Goal: Task Accomplishment & Management: Manage account settings

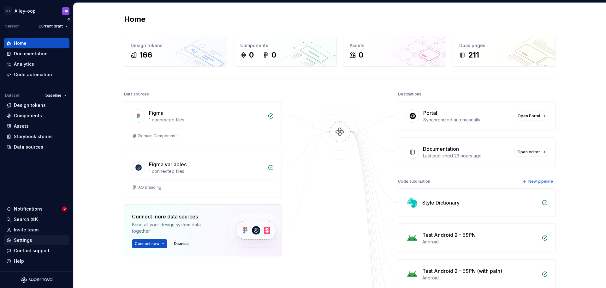
click at [30, 243] on div "Settings" at bounding box center [23, 240] width 18 height 6
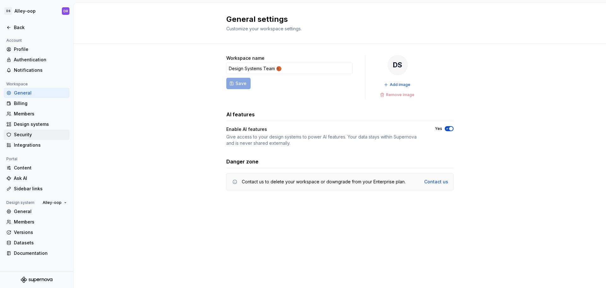
click at [33, 136] on div "Security" at bounding box center [40, 134] width 53 height 6
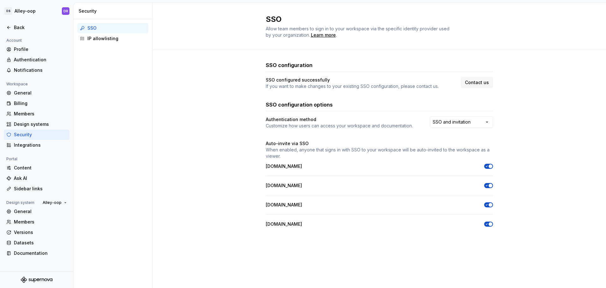
click at [200, 57] on div "SSO configuration SSO configured successfully If you want to make changes to yo…" at bounding box center [380, 150] width 454 height 201
click at [21, 12] on html "[PERSON_NAME]-oop DR Back Account Profile Authentication Notifications Workspac…" at bounding box center [303, 144] width 606 height 288
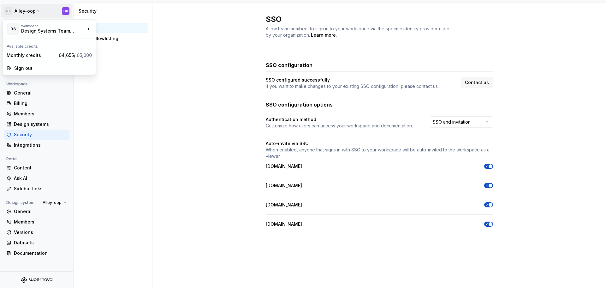
click at [144, 98] on html "[PERSON_NAME]-oop DR Back Account Profile Authentication Notifications Workspac…" at bounding box center [303, 144] width 606 height 288
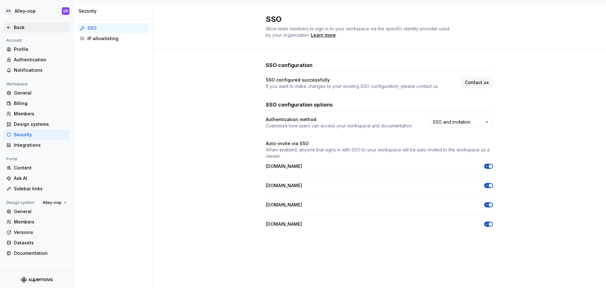
click at [18, 24] on div "Back" at bounding box center [40, 27] width 53 height 6
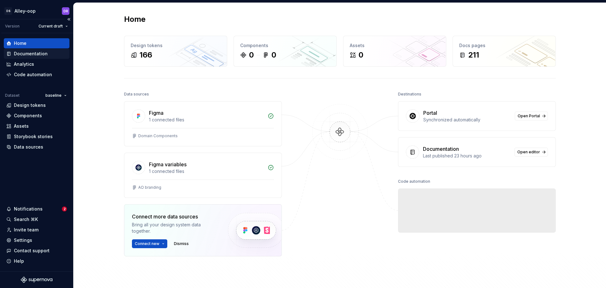
click at [26, 52] on div "Documentation" at bounding box center [31, 54] width 34 height 6
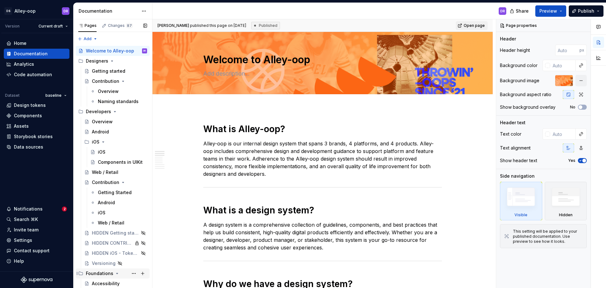
drag, startPoint x: 112, startPoint y: 112, endPoint x: 101, endPoint y: 121, distance: 14.6
click at [112, 112] on icon "Page tree" at bounding box center [114, 111] width 5 height 5
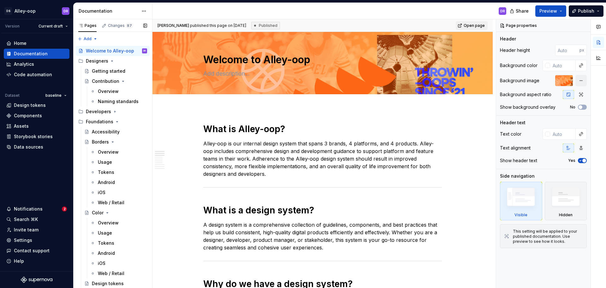
drag, startPoint x: 116, startPoint y: 121, endPoint x: 108, endPoint y: 134, distance: 15.2
click at [116, 121] on icon "Page tree" at bounding box center [117, 121] width 5 height 5
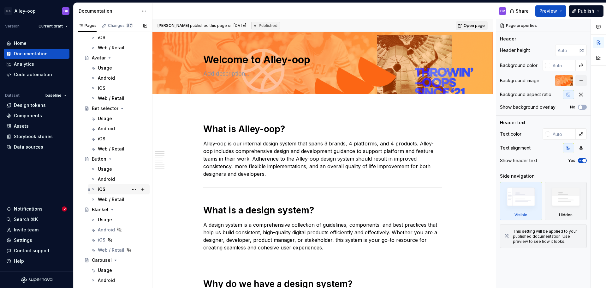
scroll to position [158, 0]
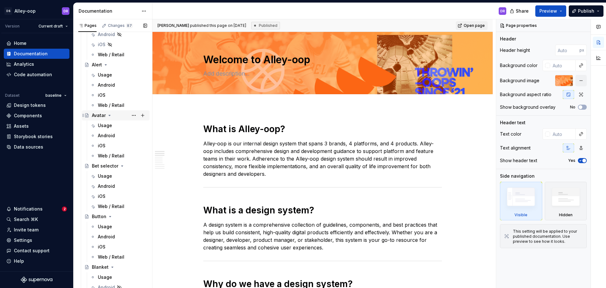
click at [98, 114] on div "Avatar" at bounding box center [99, 115] width 14 height 6
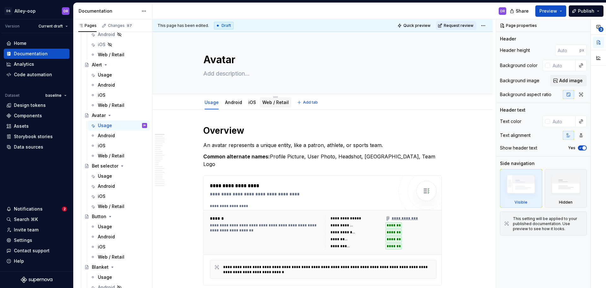
click at [270, 101] on link "Web / Retail" at bounding box center [275, 101] width 27 height 5
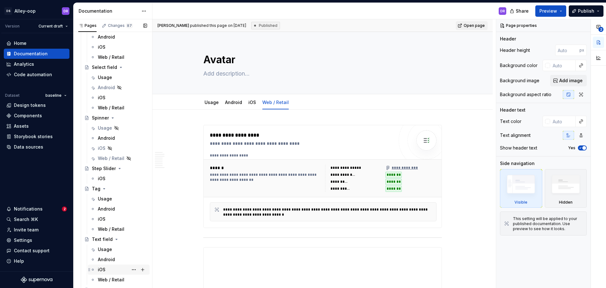
scroll to position [1042, 0]
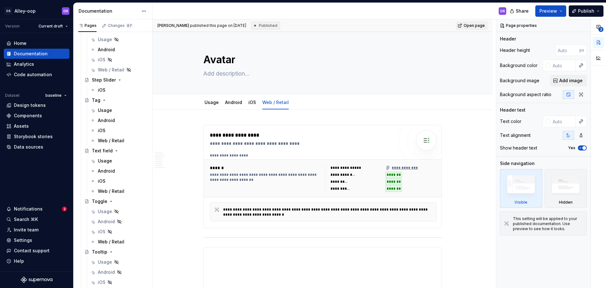
drag, startPoint x: 102, startPoint y: 152, endPoint x: 212, endPoint y: 137, distance: 111.5
click at [102, 152] on div "Text field" at bounding box center [102, 150] width 21 height 6
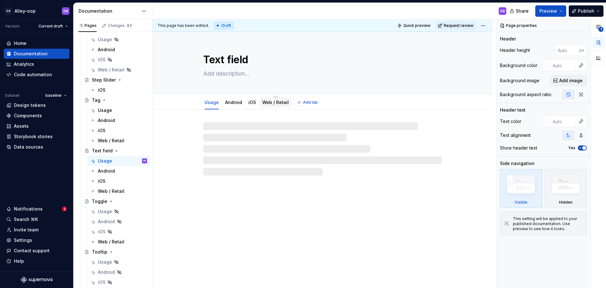
click at [273, 102] on link "Web / Retail" at bounding box center [275, 101] width 27 height 5
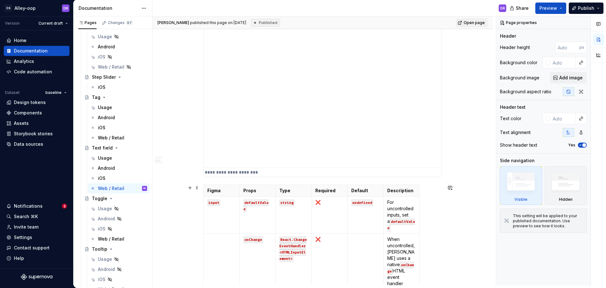
scroll to position [846, 0]
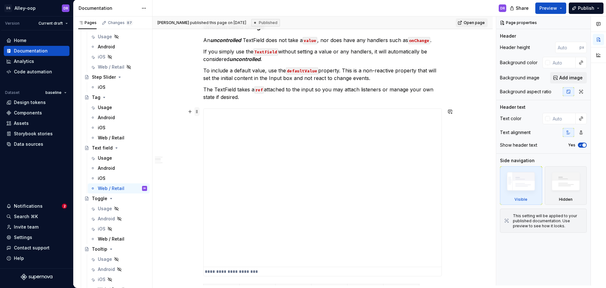
click at [196, 110] on span at bounding box center [197, 111] width 5 height 9
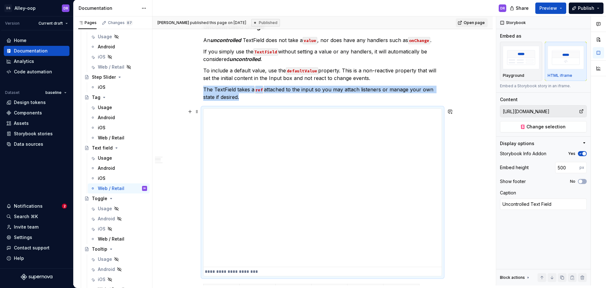
drag, startPoint x: 196, startPoint y: 110, endPoint x: 188, endPoint y: 98, distance: 15.0
click at [180, 94] on div "**********" at bounding box center [323, 226] width 340 height 1933
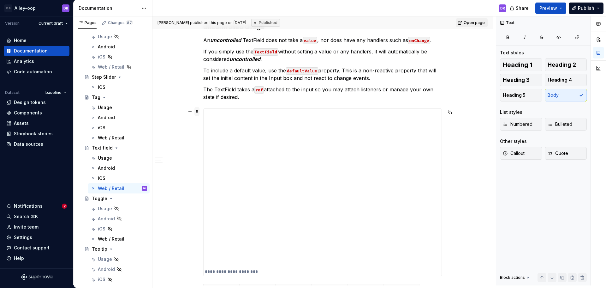
click at [197, 111] on span at bounding box center [197, 111] width 5 height 9
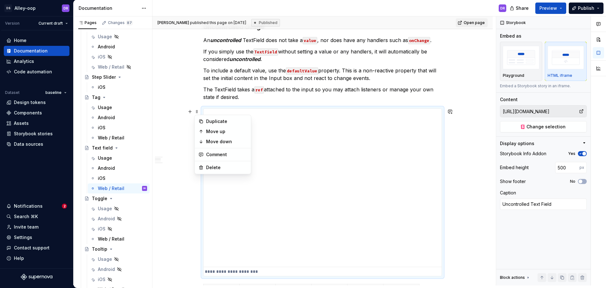
click at [175, 75] on div "**********" at bounding box center [323, 226] width 340 height 1933
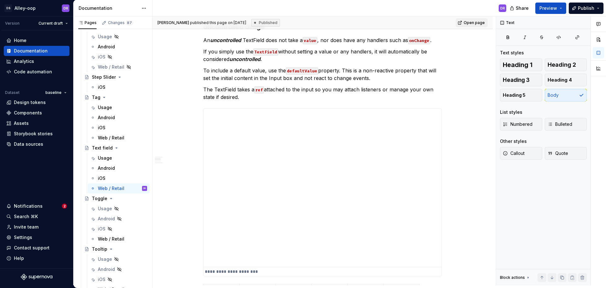
type textarea "*"
click at [19, 236] on div "Settings" at bounding box center [23, 237] width 18 height 6
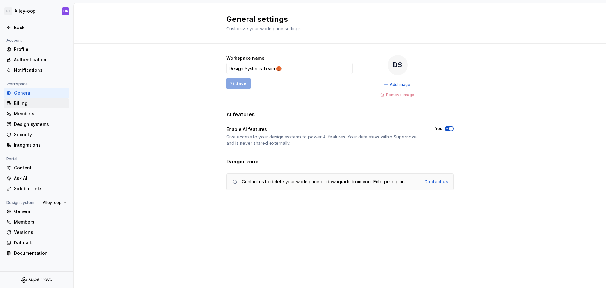
click at [29, 103] on div "Billing" at bounding box center [40, 103] width 53 height 6
